Goal: Task Accomplishment & Management: Complete application form

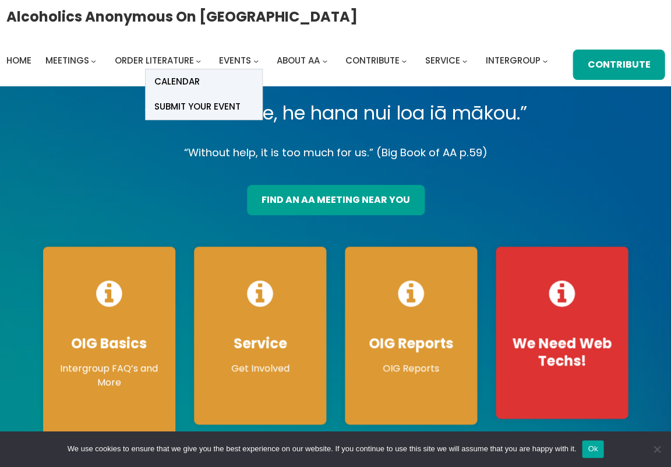
click at [208, 101] on span "Submit Your Event" at bounding box center [197, 106] width 86 height 16
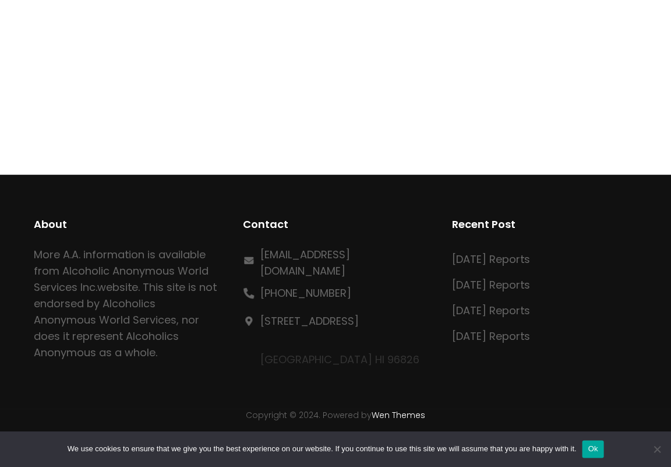
scroll to position [576, 0]
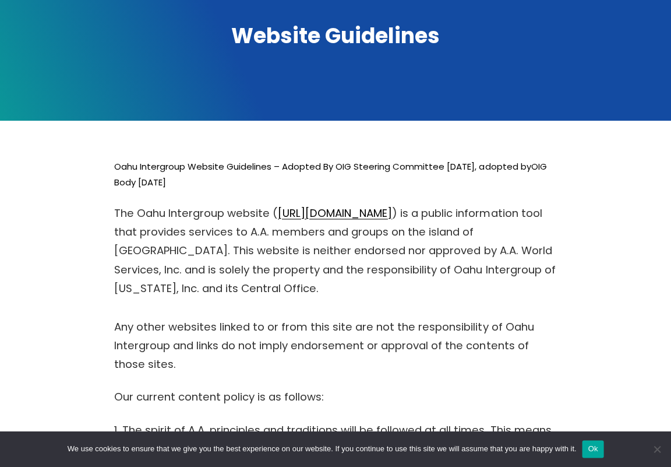
scroll to position [165, 0]
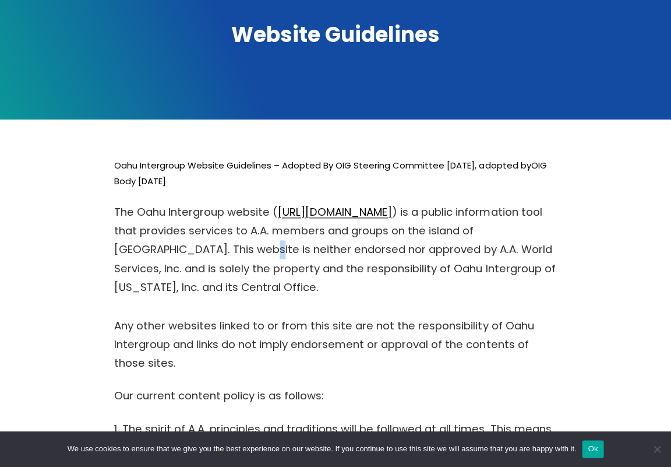
drag, startPoint x: 274, startPoint y: 242, endPoint x: 256, endPoint y: 241, distance: 18.1
click at [258, 245] on p "The Oahu Intergroup website ( https://oahuaa.org/ ) is a public information too…" at bounding box center [335, 287] width 443 height 169
click at [256, 241] on p "The Oahu Intergroup website ( https://oahuaa.org/ ) is a public information too…" at bounding box center [335, 287] width 443 height 169
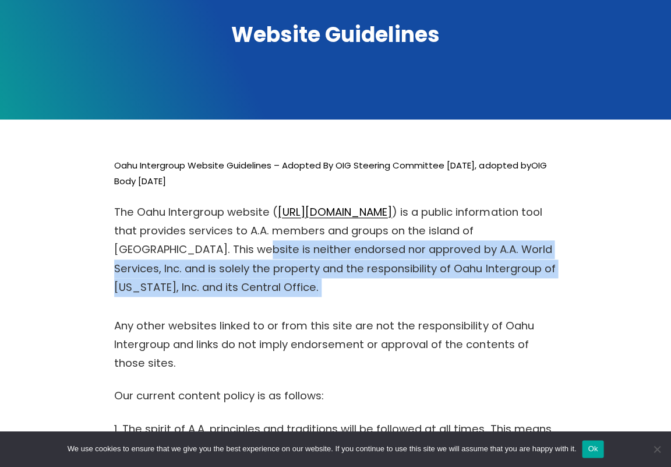
drag, startPoint x: 350, startPoint y: 308, endPoint x: 255, endPoint y: 258, distance: 107.4
click at [255, 258] on p "The Oahu Intergroup website ( https://oahuaa.org/ ) is a public information too…" at bounding box center [335, 287] width 443 height 169
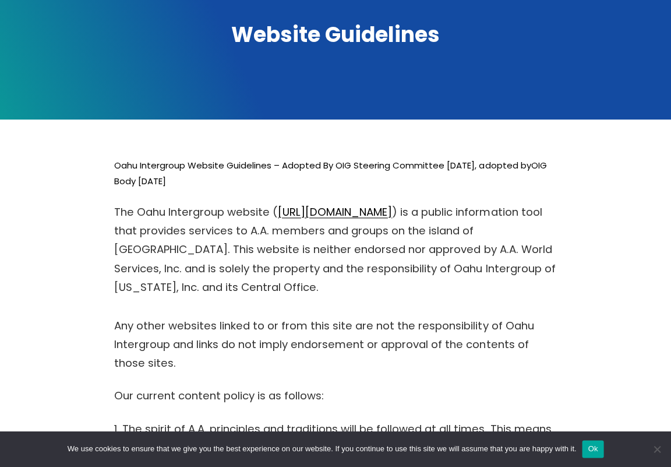
click at [252, 258] on p "The Oahu Intergroup website ( https://oahuaa.org/ ) is a public information too…" at bounding box center [335, 287] width 443 height 169
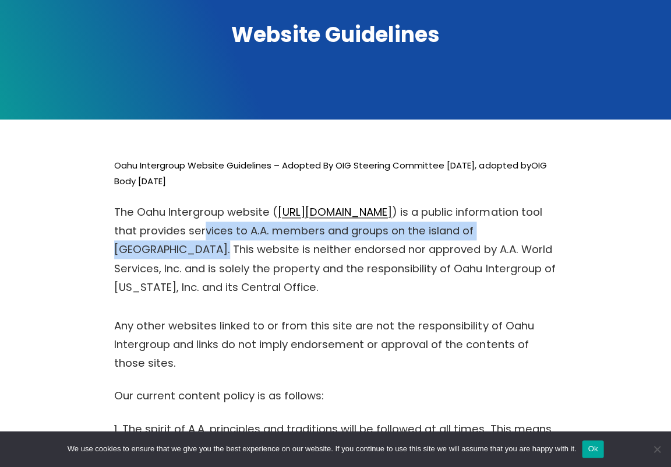
drag, startPoint x: 220, startPoint y: 251, endPoint x: 217, endPoint y: 216, distance: 34.5
click at [217, 216] on p "The Oahu Intergroup website ( https://oahuaa.org/ ) is a public information too…" at bounding box center [335, 287] width 443 height 169
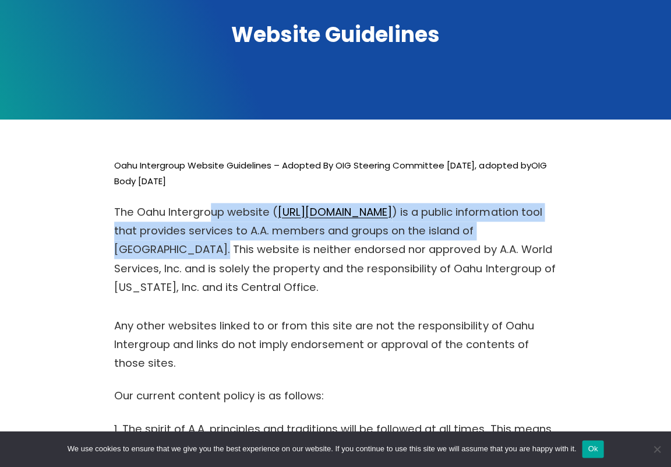
click at [216, 216] on p "The Oahu Intergroup website ( https://oahuaa.org/ ) is a public information too…" at bounding box center [335, 287] width 443 height 169
